Goal: Entertainment & Leisure: Consume media (video, audio)

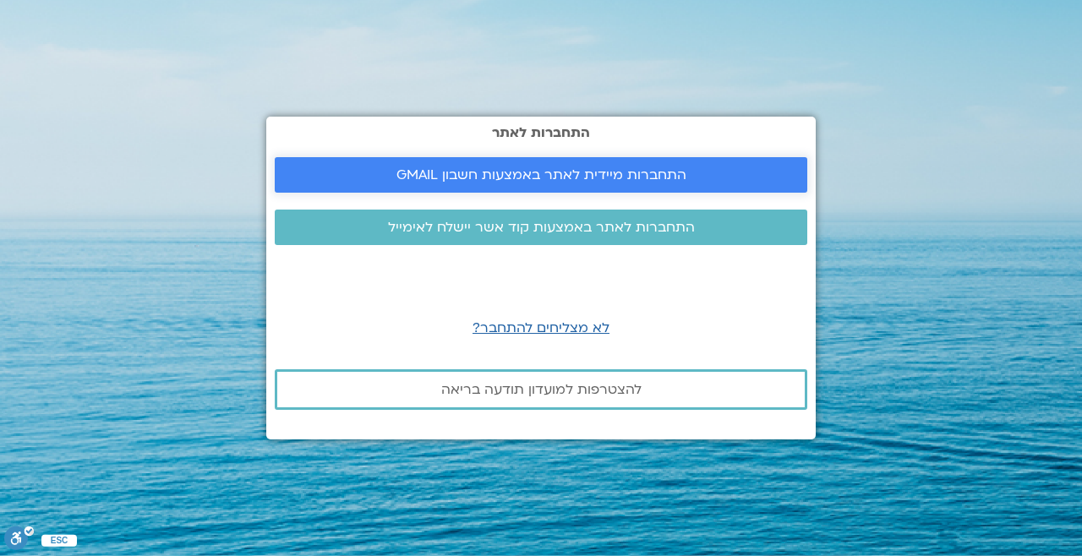
click at [582, 183] on span "התחברות מיידית לאתר באמצעות חשבון GMAIL" at bounding box center [541, 174] width 290 height 15
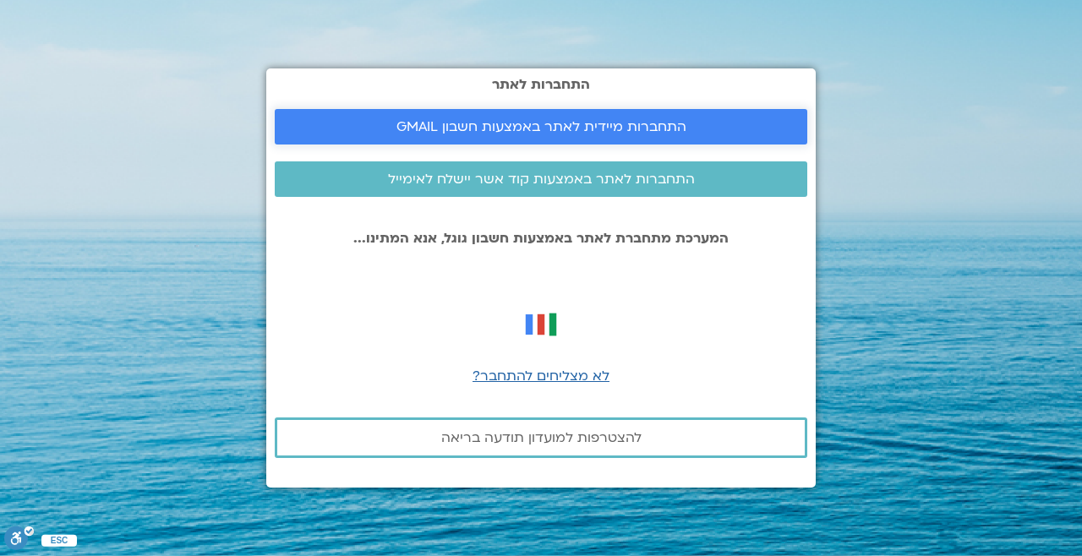
click at [768, 134] on span "התחברות מיידית לאתר באמצעות חשבון GMAIL" at bounding box center [541, 126] width 492 height 15
click at [692, 134] on span "התחברות מיידית לאתר באמצעות חשבון GMAIL" at bounding box center [541, 126] width 492 height 15
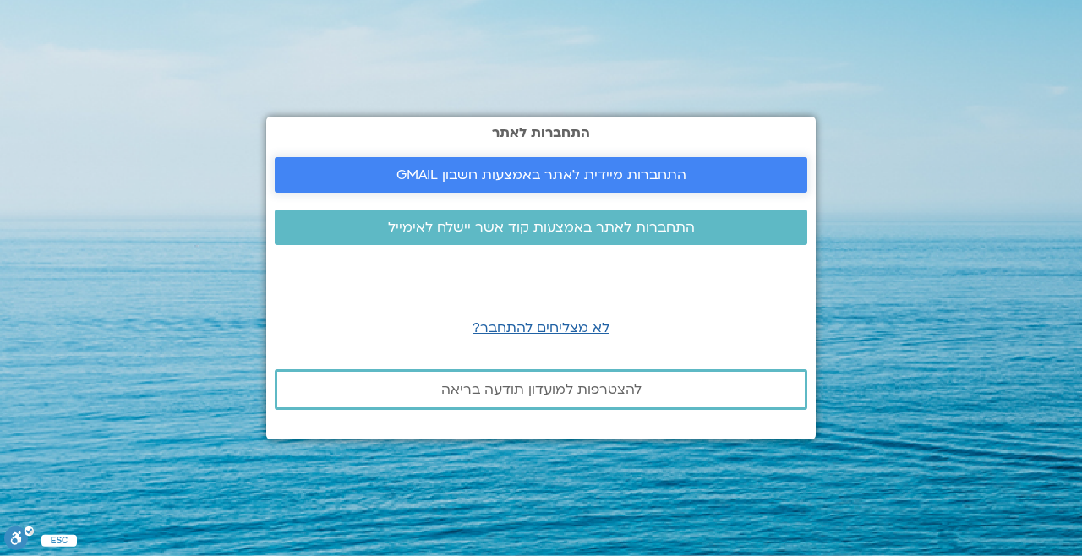
click at [686, 183] on span "התחברות מיידית לאתר באמצעות חשבון GMAIL" at bounding box center [541, 174] width 492 height 15
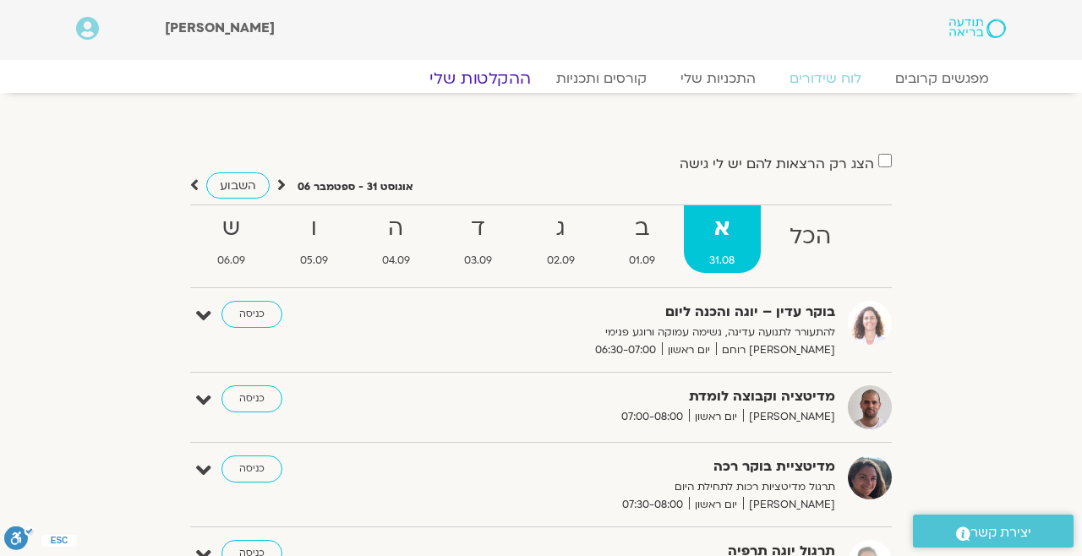
click at [508, 75] on link "ההקלטות שלי" at bounding box center [480, 78] width 142 height 20
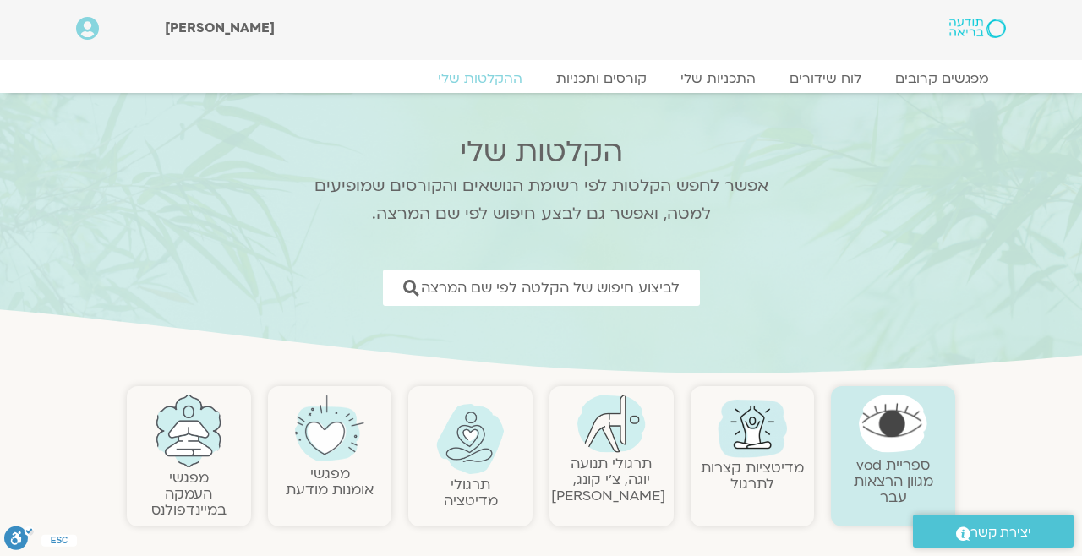
click at [486, 488] on link "תרגולי מדיטציה" at bounding box center [471, 492] width 54 height 35
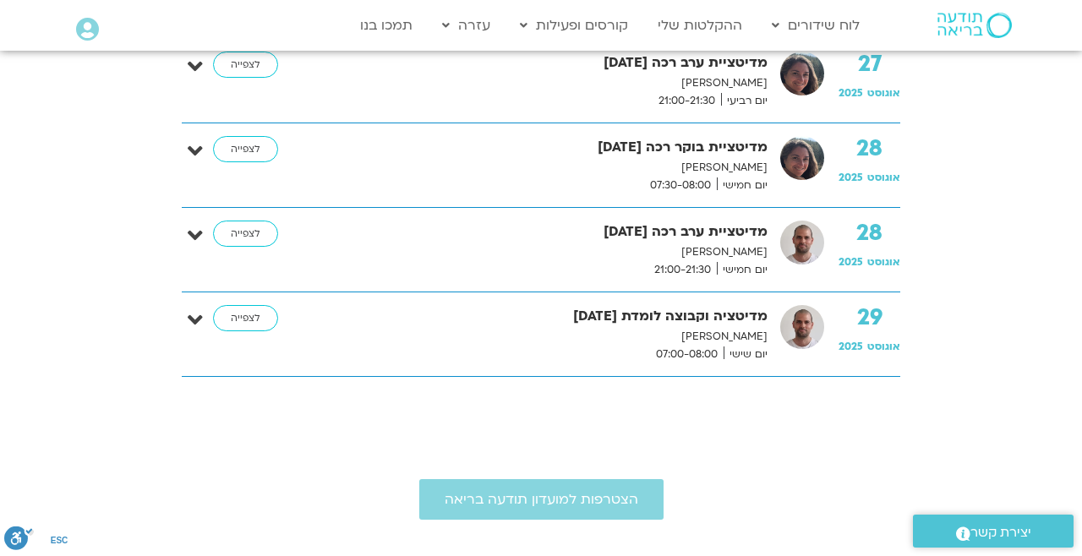
scroll to position [4088, 0]
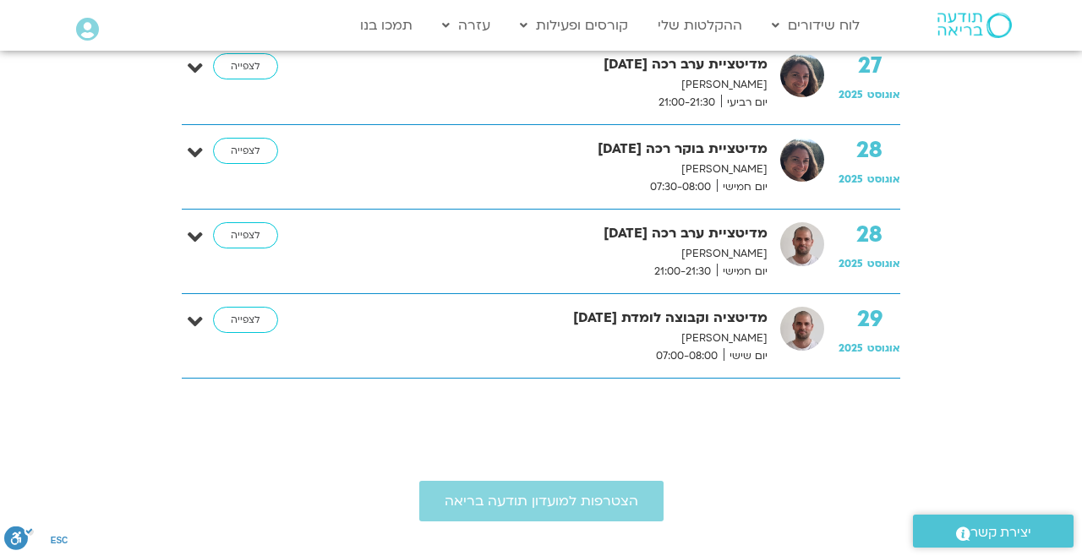
click at [262, 153] on link "לצפייה" at bounding box center [245, 151] width 65 height 27
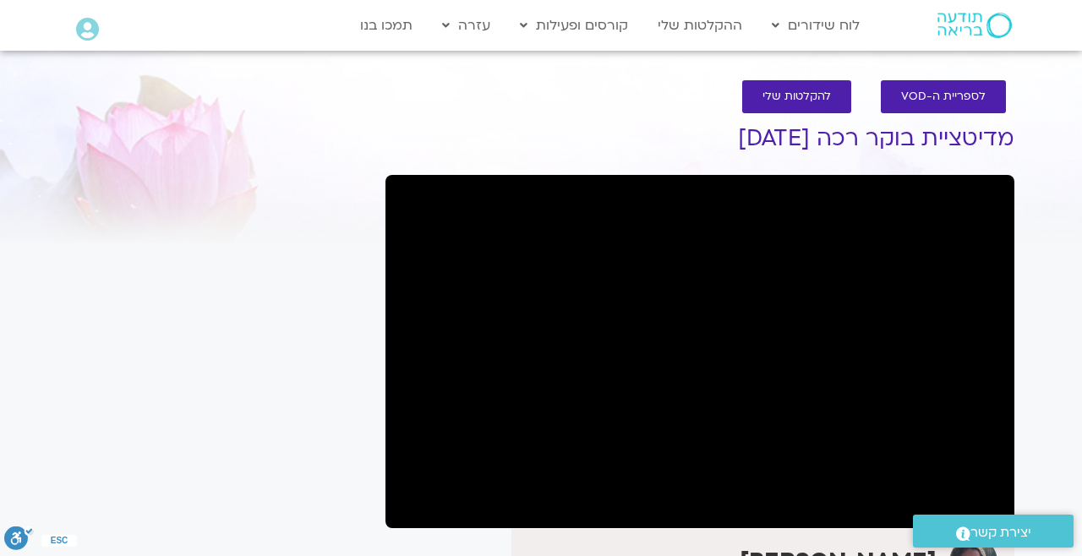
click at [1077, 138] on section "לספריית ה-VOD להקלטות שלי מדיטציית בוקר רכה 28.8.25 קרן גל הצטרפות לרשימת תפוצה…" at bounding box center [541, 404] width 1082 height 682
